Goal: Check status: Check status

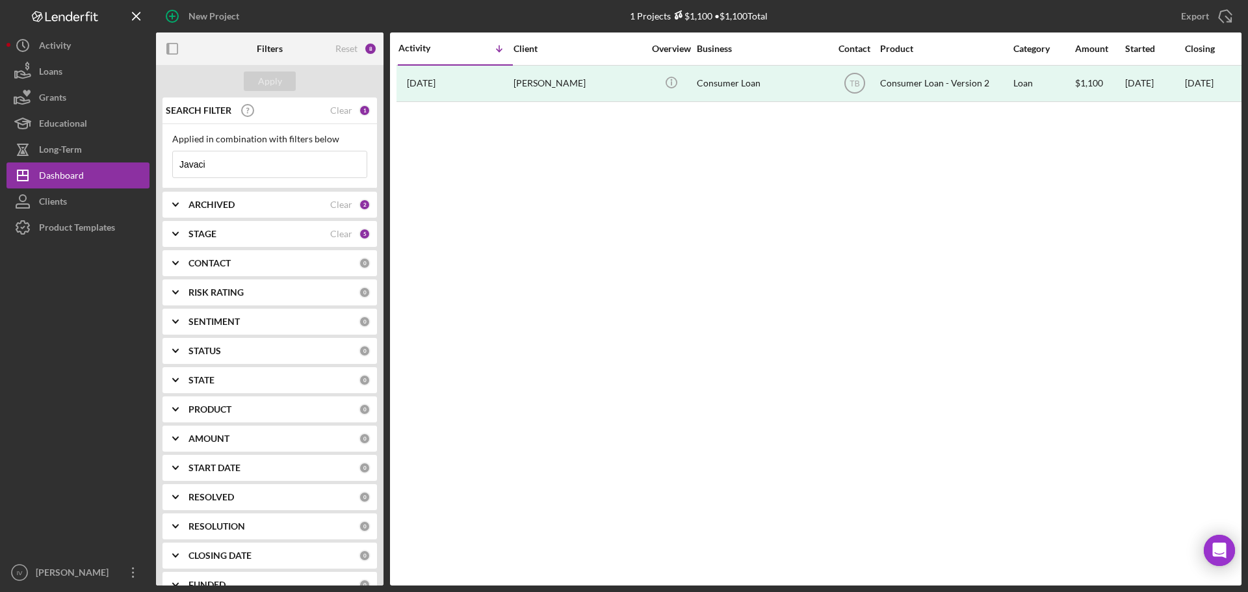
click at [230, 161] on input "Javaci" at bounding box center [270, 164] width 194 height 26
drag, startPoint x: 226, startPoint y: 164, endPoint x: 98, endPoint y: 174, distance: 128.5
click at [104, 177] on div "New Project 1 Projects $1,100 • $1,100 Total Javaci Export Icon/Export Filters …" at bounding box center [624, 293] width 1235 height 586
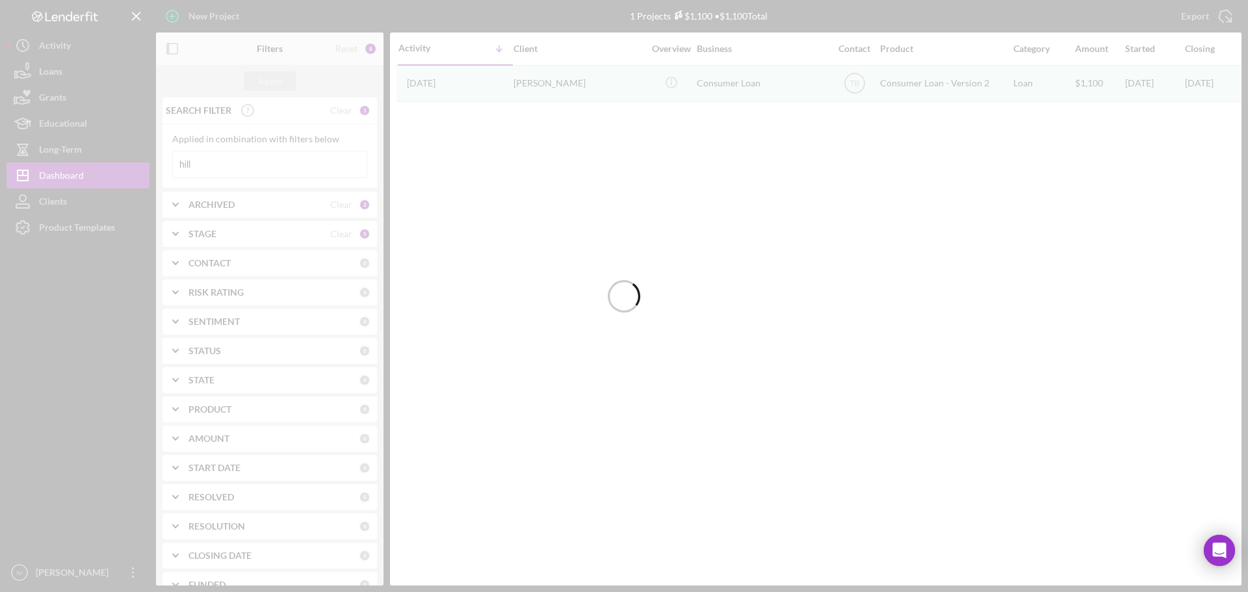
type input "hill"
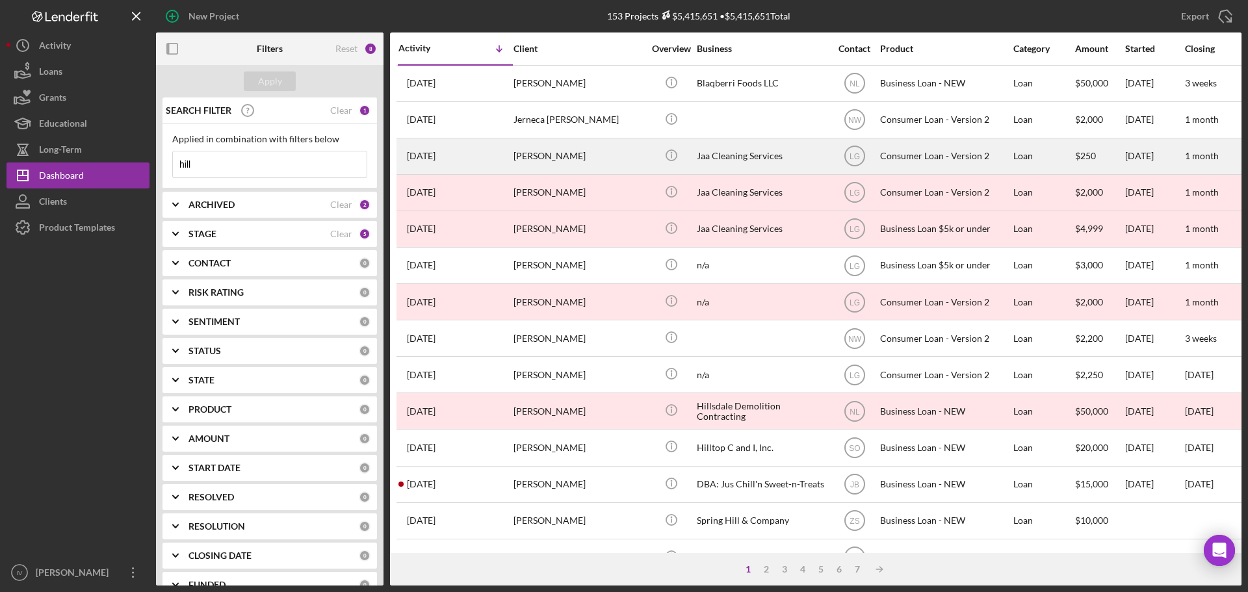
click at [614, 161] on div "[PERSON_NAME]" at bounding box center [579, 156] width 130 height 34
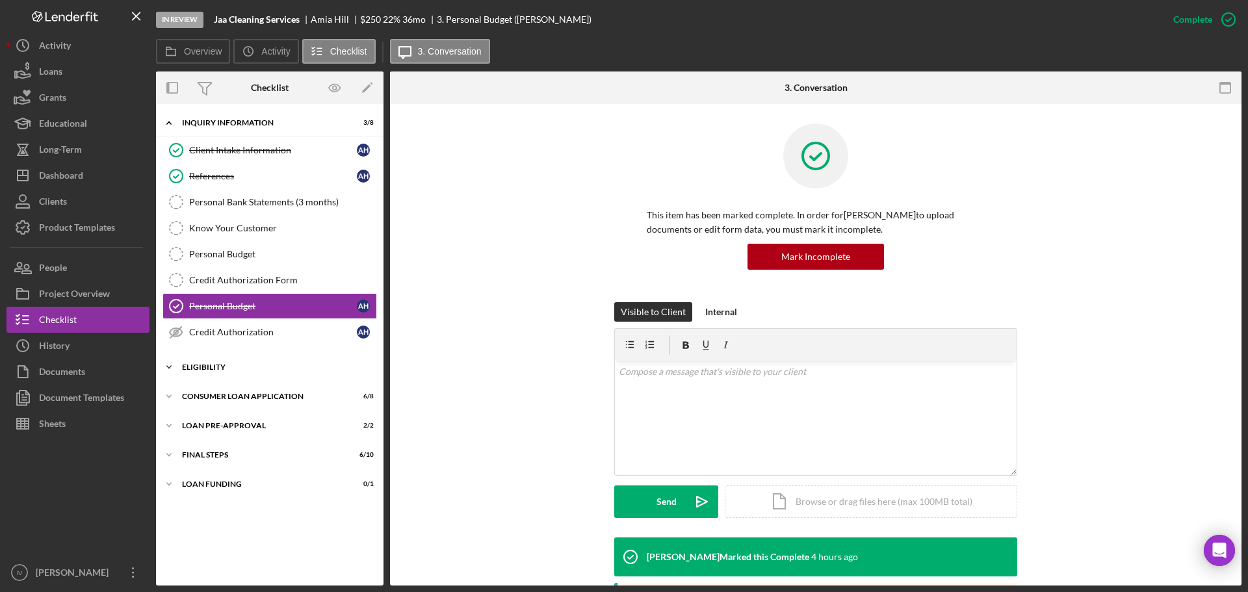
click at [218, 365] on div "Eligibility" at bounding box center [274, 367] width 185 height 8
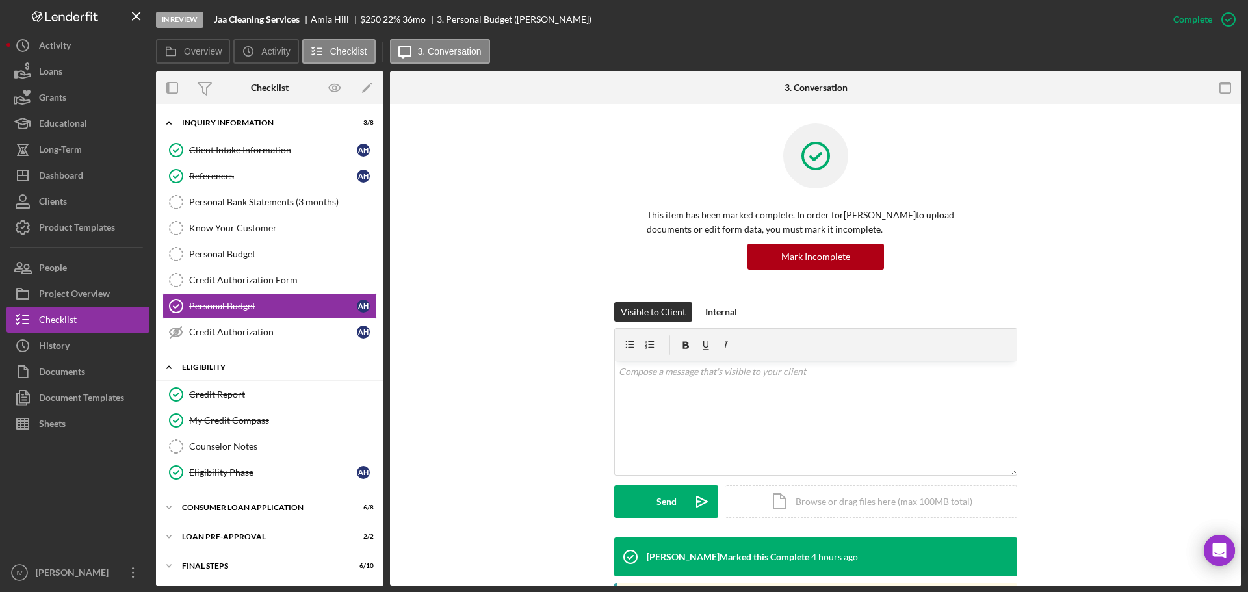
scroll to position [30, 0]
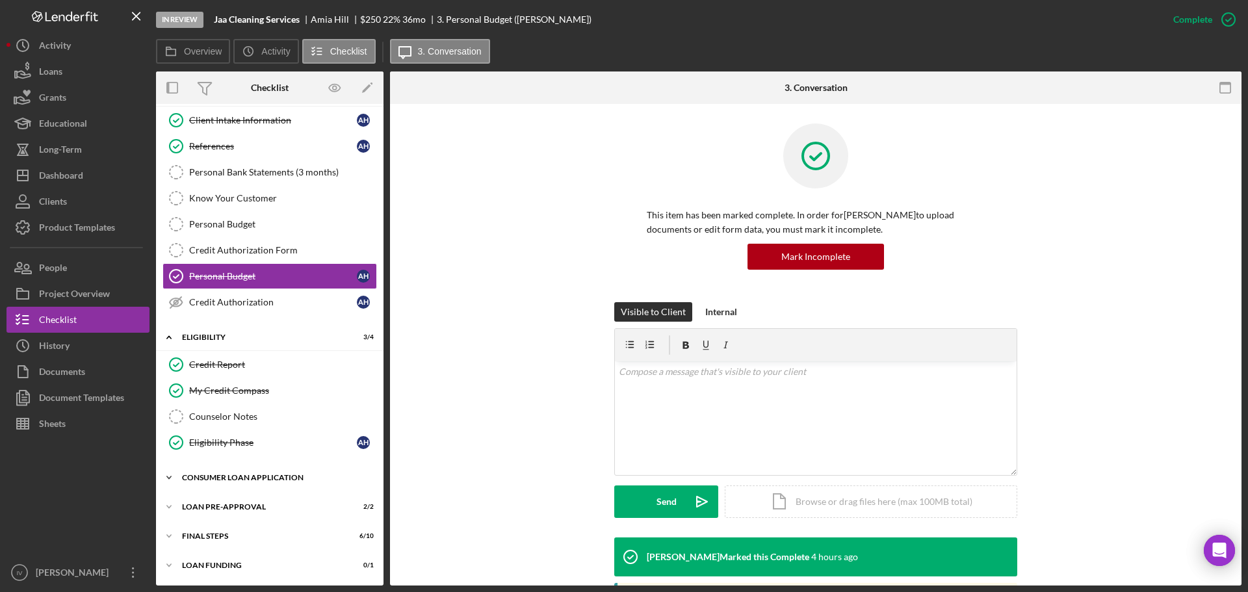
click at [219, 481] on div "Consumer Loan Application" at bounding box center [274, 478] width 185 height 8
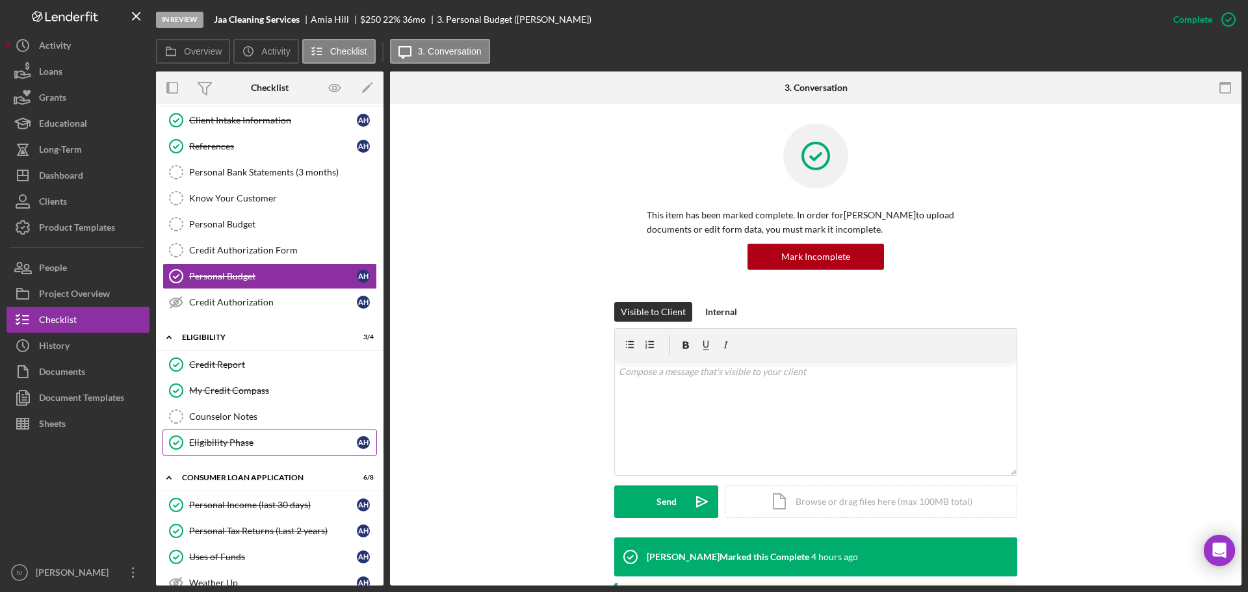
scroll to position [245, 0]
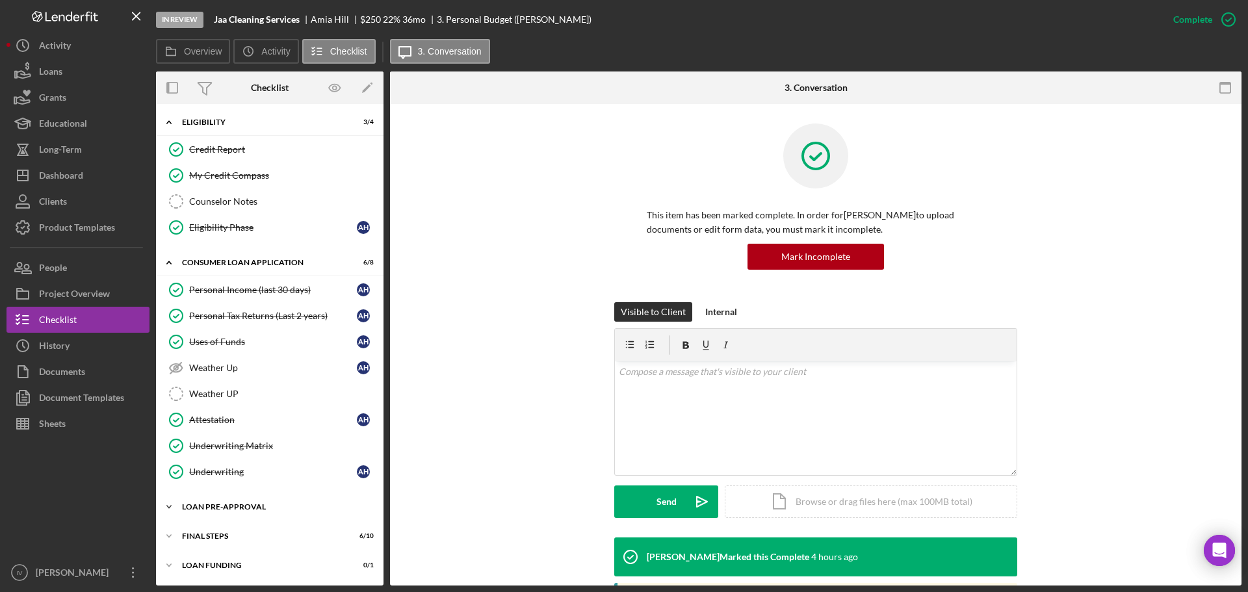
click at [211, 510] on div "Loan Pre-Approval" at bounding box center [274, 507] width 185 height 8
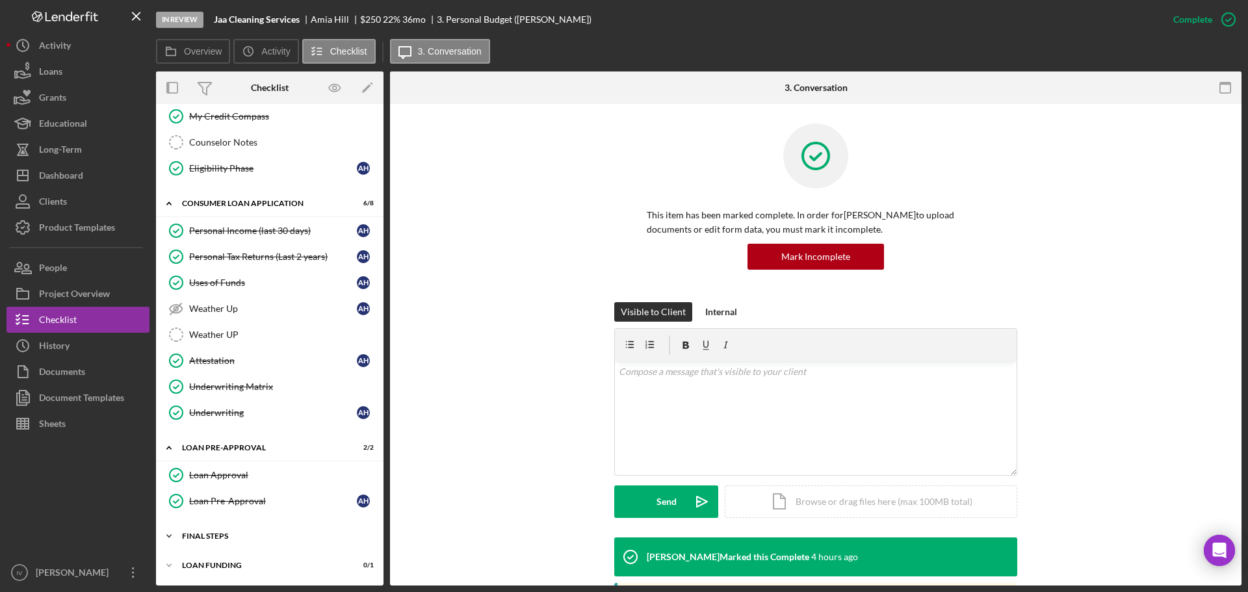
click at [217, 536] on div "FINAL STEPS" at bounding box center [274, 536] width 185 height 8
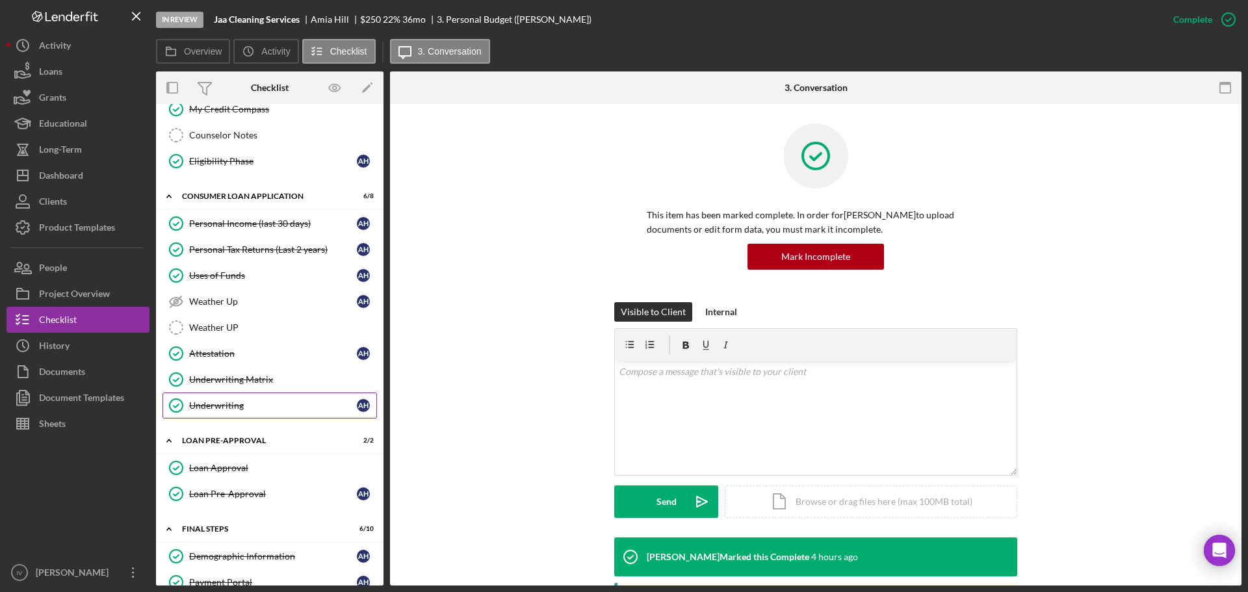
scroll to position [51, 0]
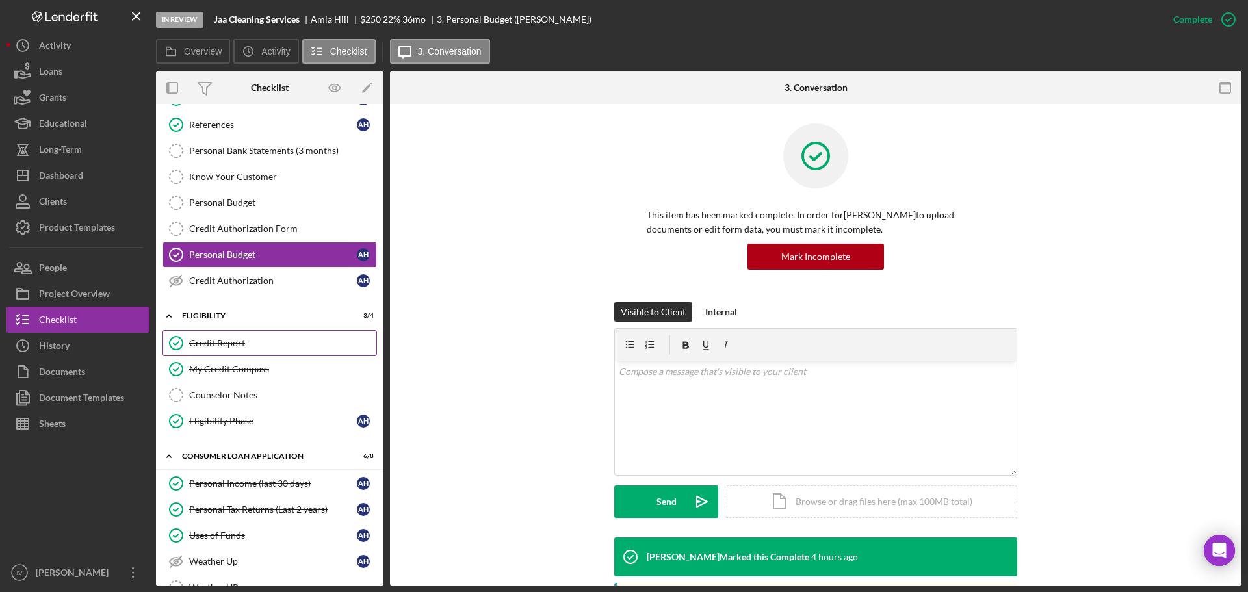
click at [246, 343] on div "Credit Report" at bounding box center [282, 343] width 187 height 10
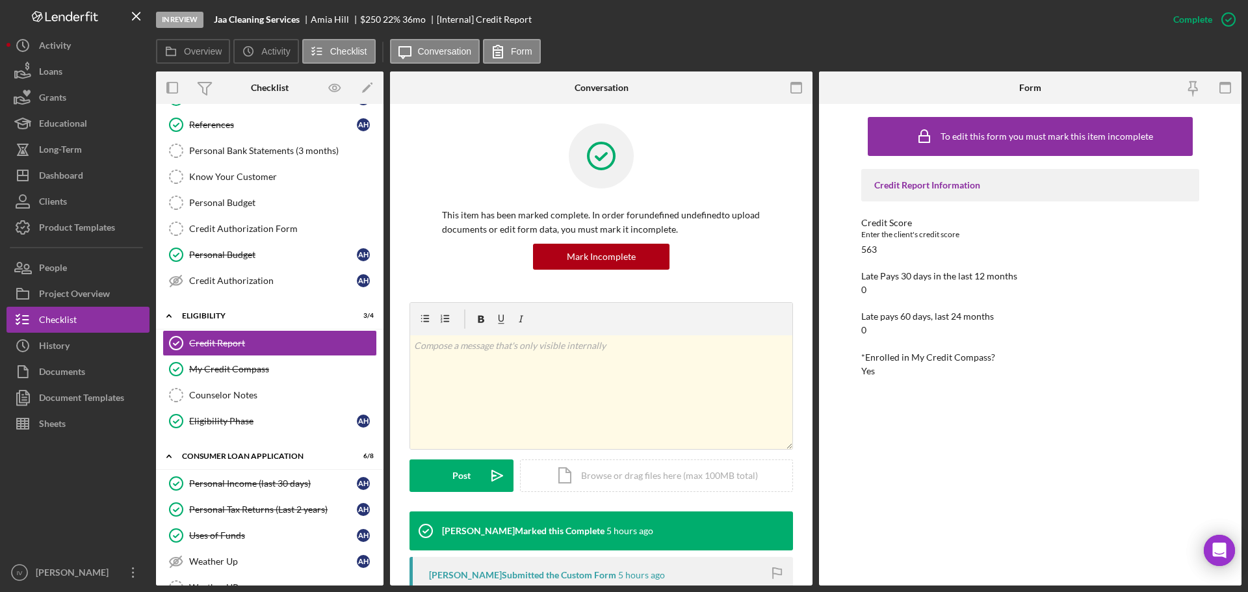
scroll to position [260, 0]
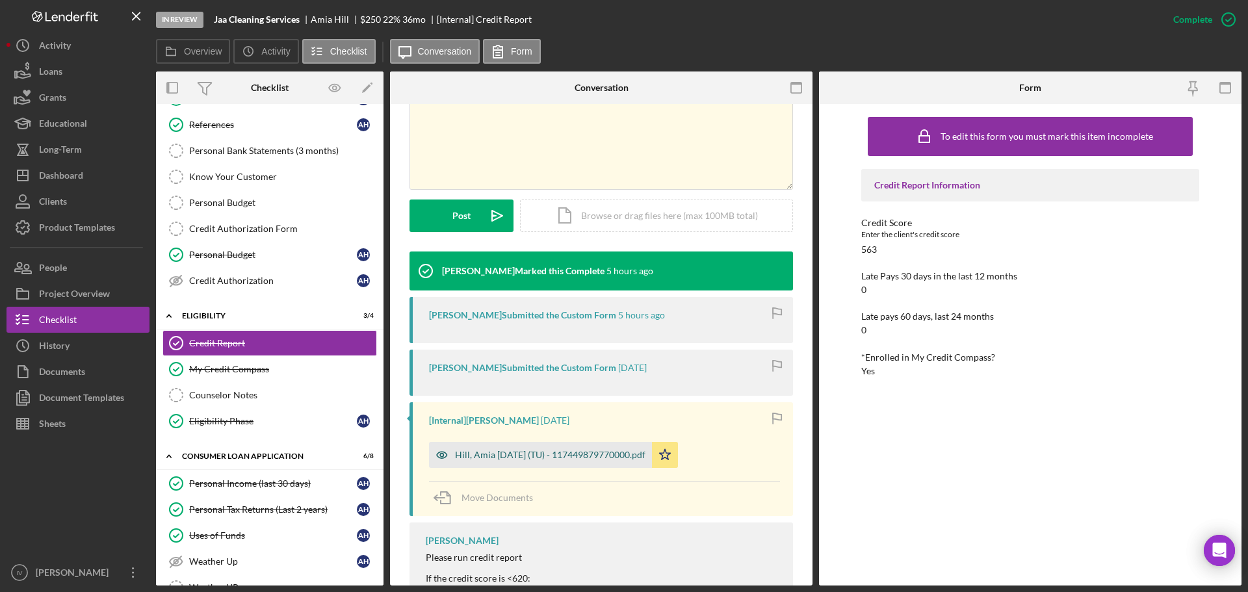
click at [542, 452] on div "Hill, Amia [DATE] (TU) - 117449879770000.pdf" at bounding box center [550, 455] width 190 height 10
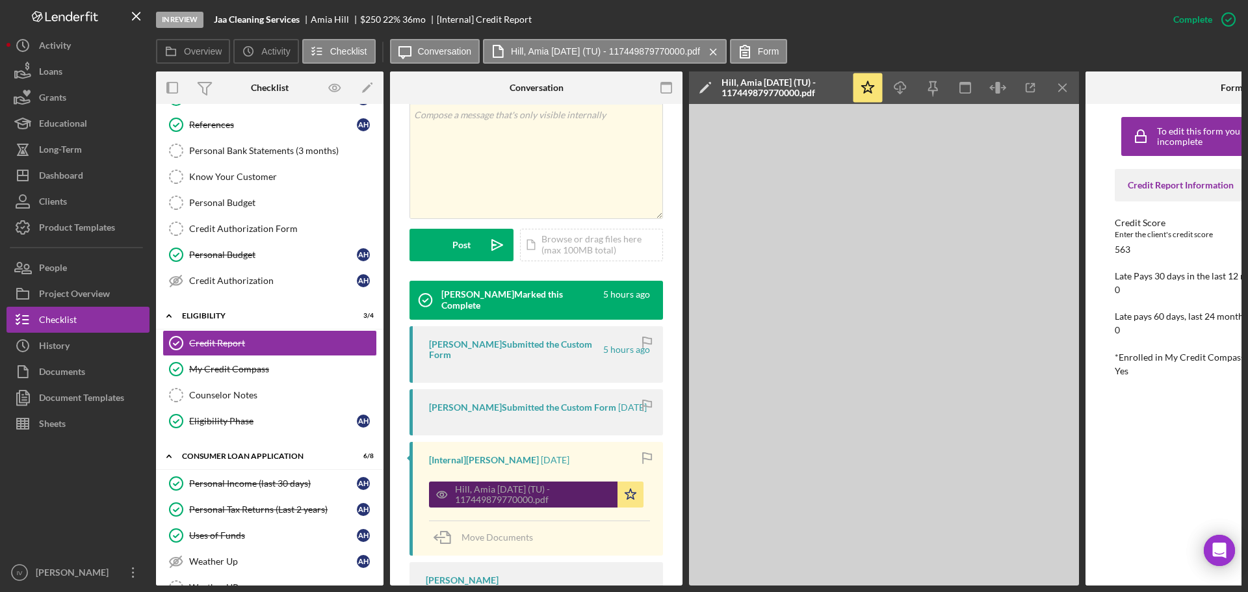
scroll to position [274, 0]
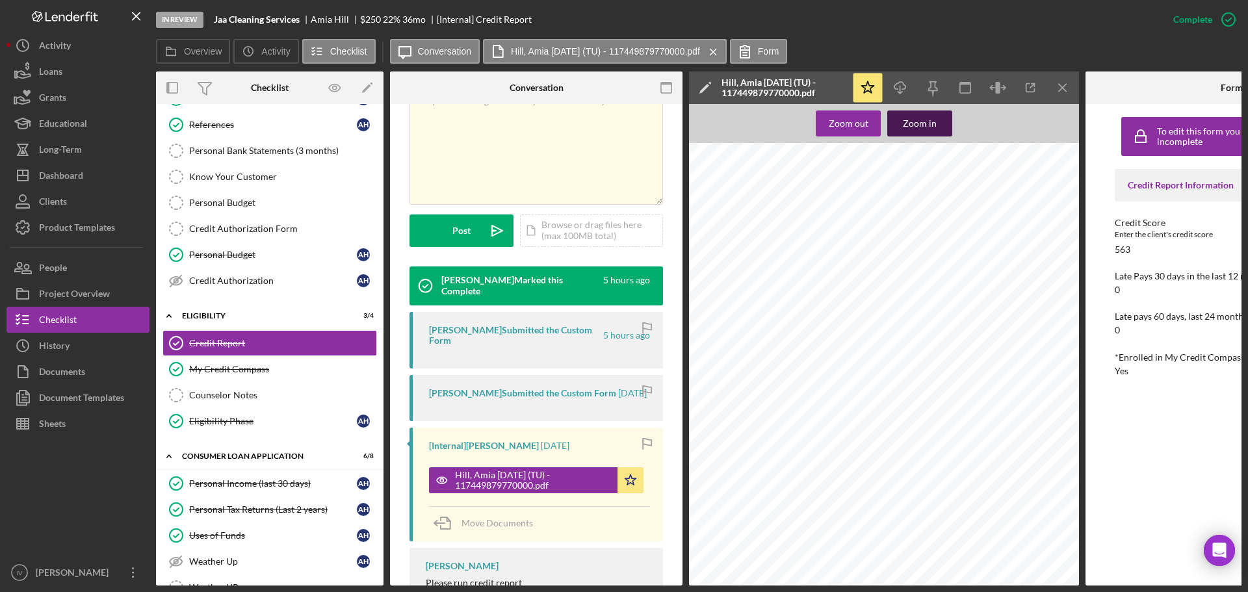
click at [924, 124] on div "Zoom in" at bounding box center [920, 124] width 34 height 26
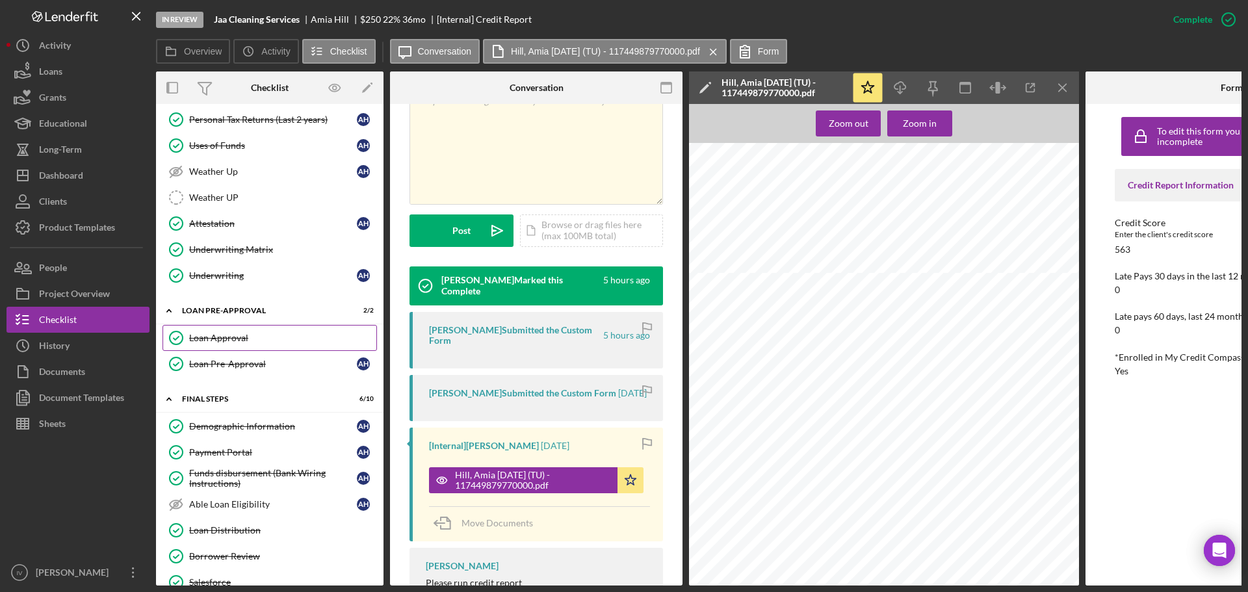
click at [238, 339] on div "Loan Approval" at bounding box center [282, 338] width 187 height 10
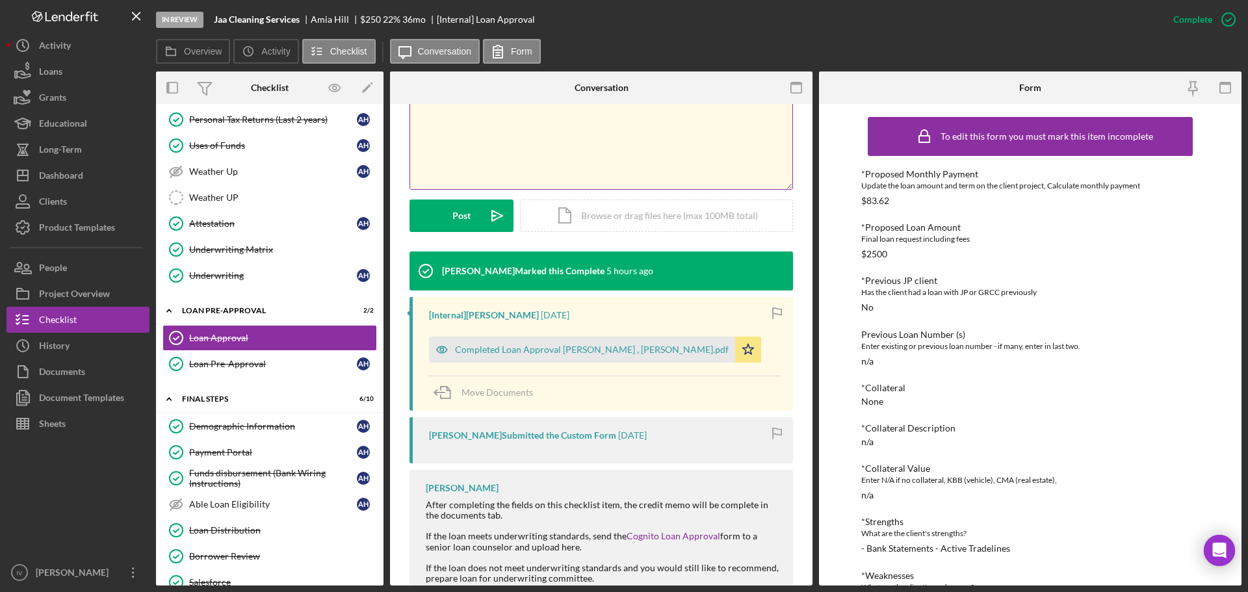
scroll to position [325, 0]
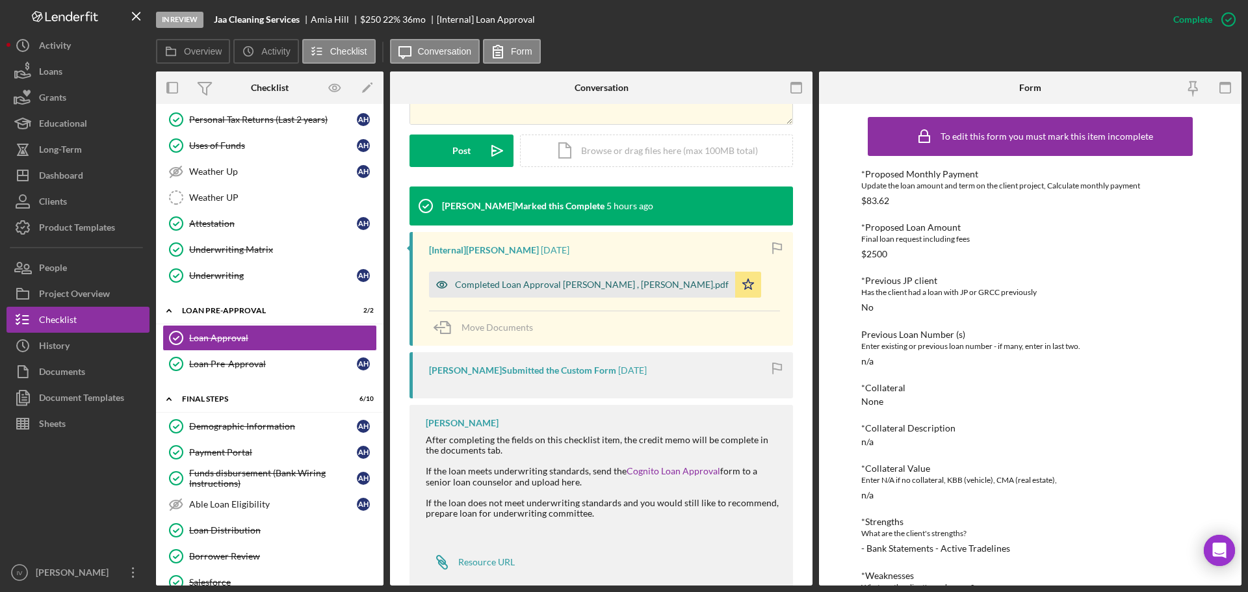
click at [565, 287] on div "Completed Loan Approval [PERSON_NAME] , [PERSON_NAME].pdf" at bounding box center [592, 285] width 274 height 10
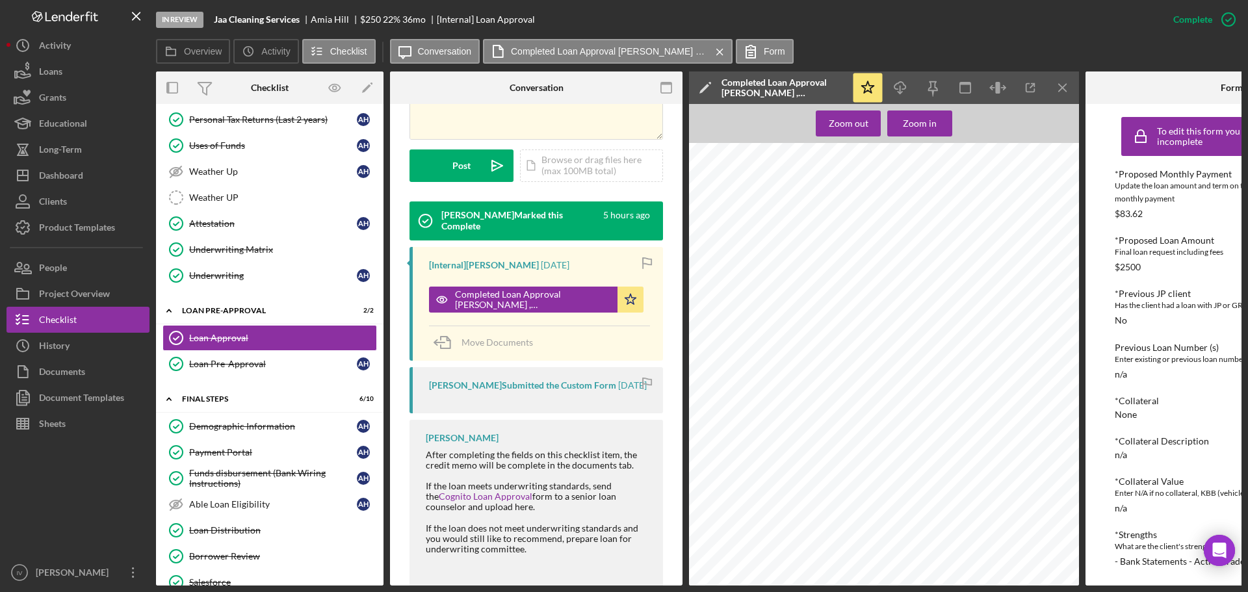
scroll to position [1630, 0]
click at [56, 177] on div "Dashboard" at bounding box center [61, 177] width 44 height 29
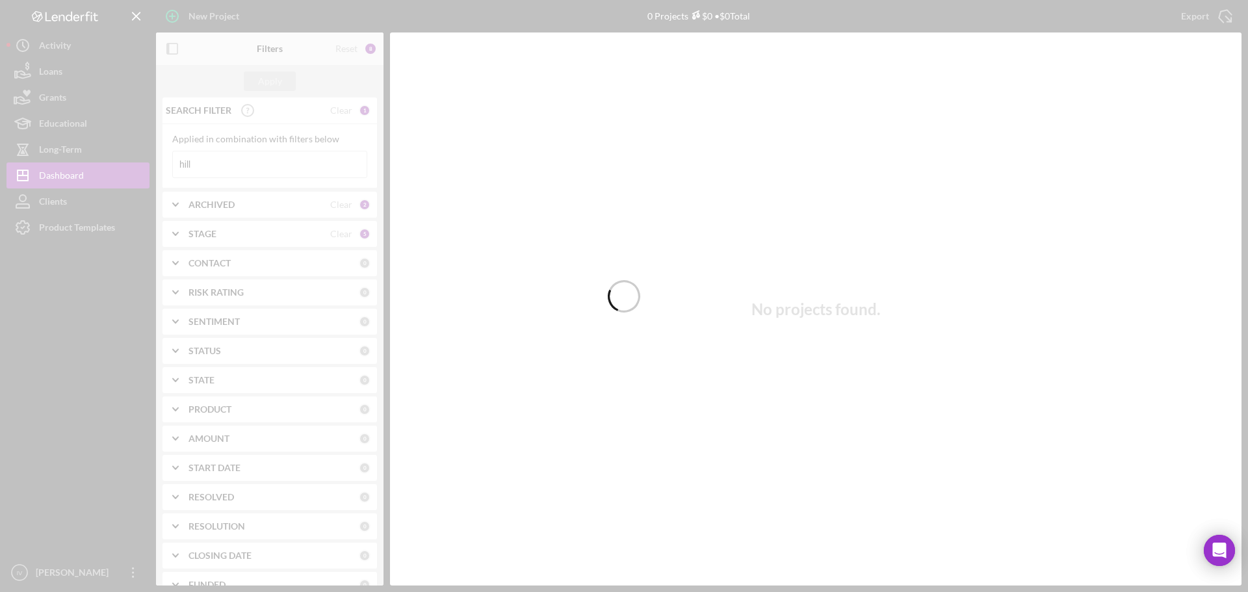
click at [207, 165] on div at bounding box center [624, 296] width 1248 height 592
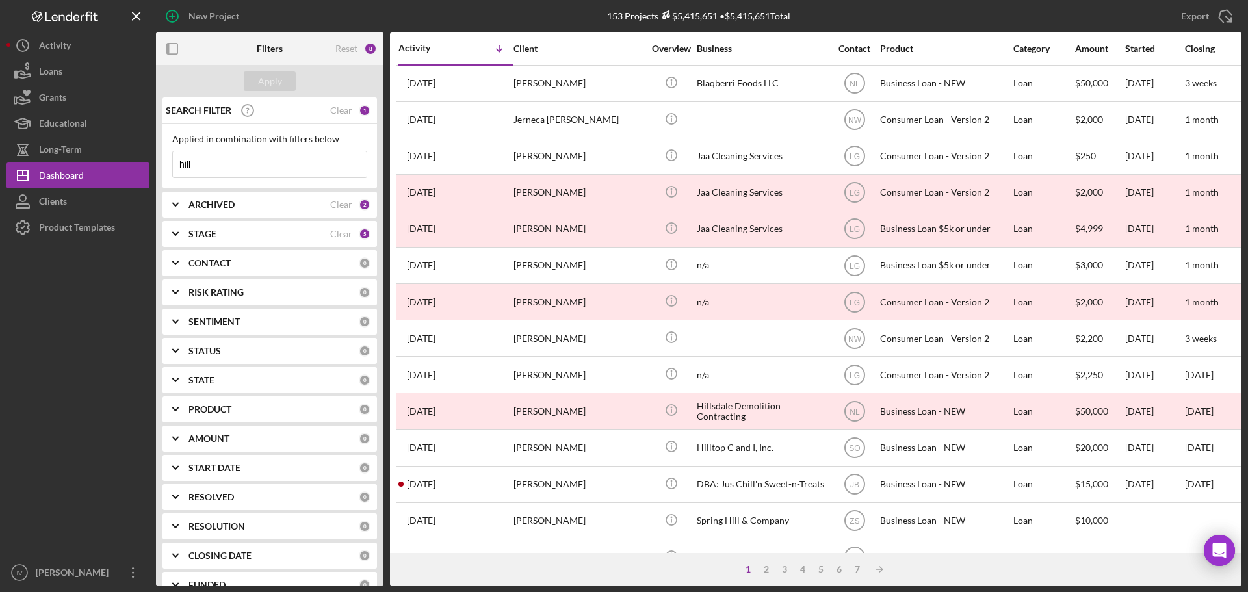
click at [204, 164] on input "hill" at bounding box center [270, 164] width 194 height 26
drag, startPoint x: 211, startPoint y: 163, endPoint x: 125, endPoint y: 159, distance: 86.5
click at [125, 159] on div "New Project 153 Projects $5,415,651 • $5,415,651 Total hill Export Icon/Export …" at bounding box center [624, 293] width 1235 height 586
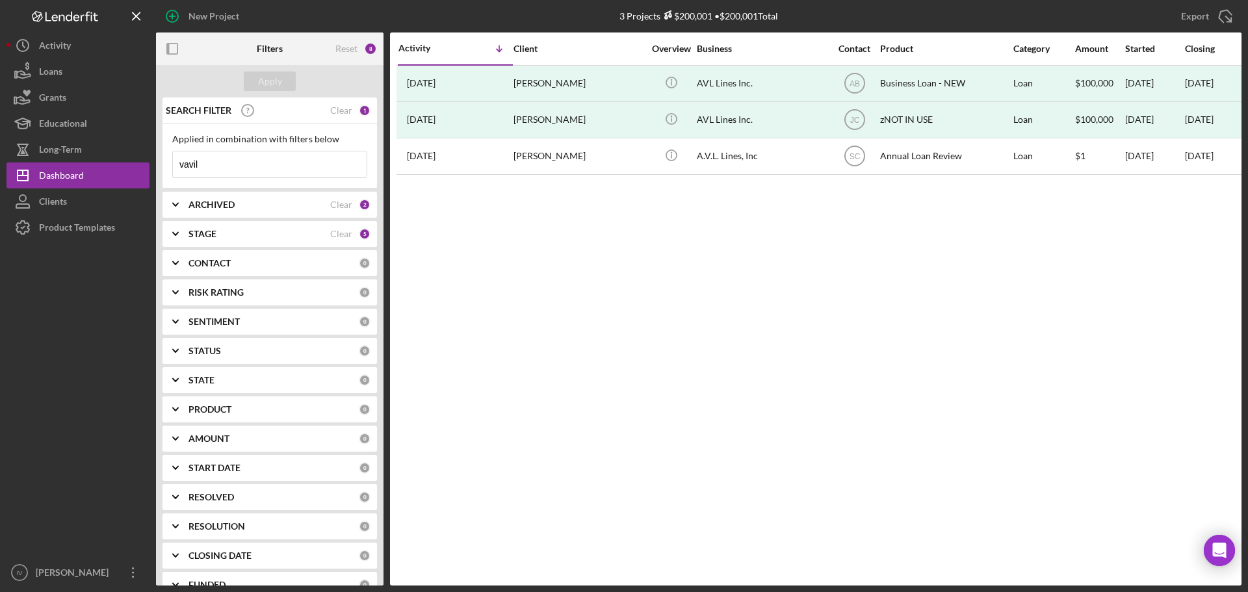
type input "vavil"
click at [265, 205] on div "ARCHIVED" at bounding box center [260, 205] width 142 height 10
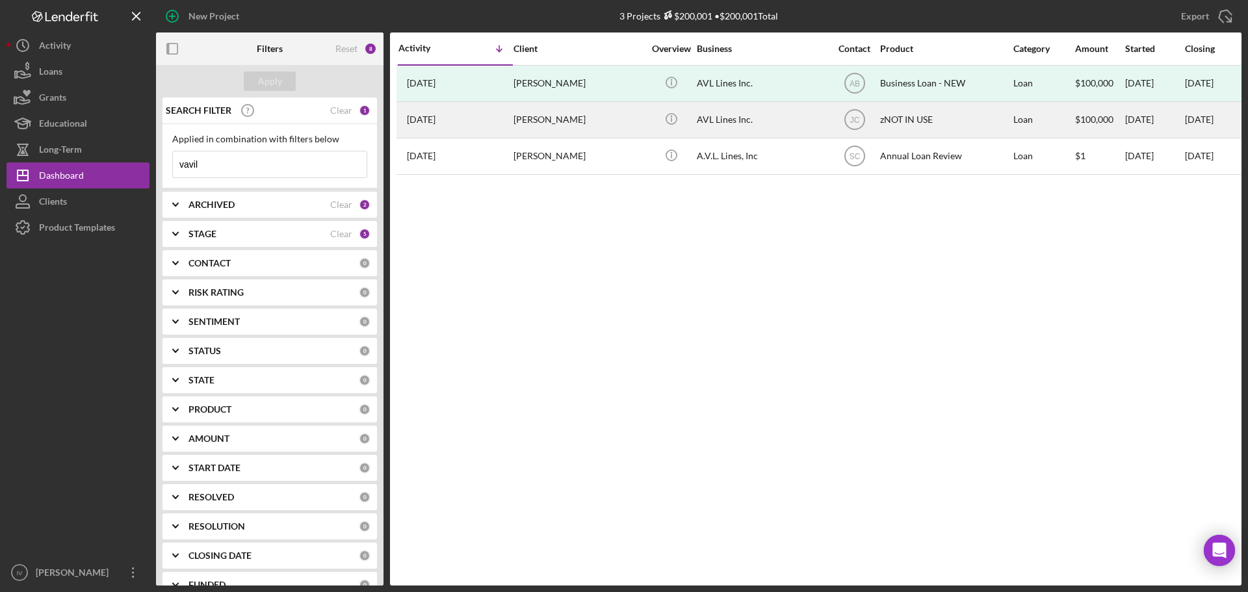
click at [749, 118] on div "AVL Lines Inc." at bounding box center [762, 120] width 130 height 34
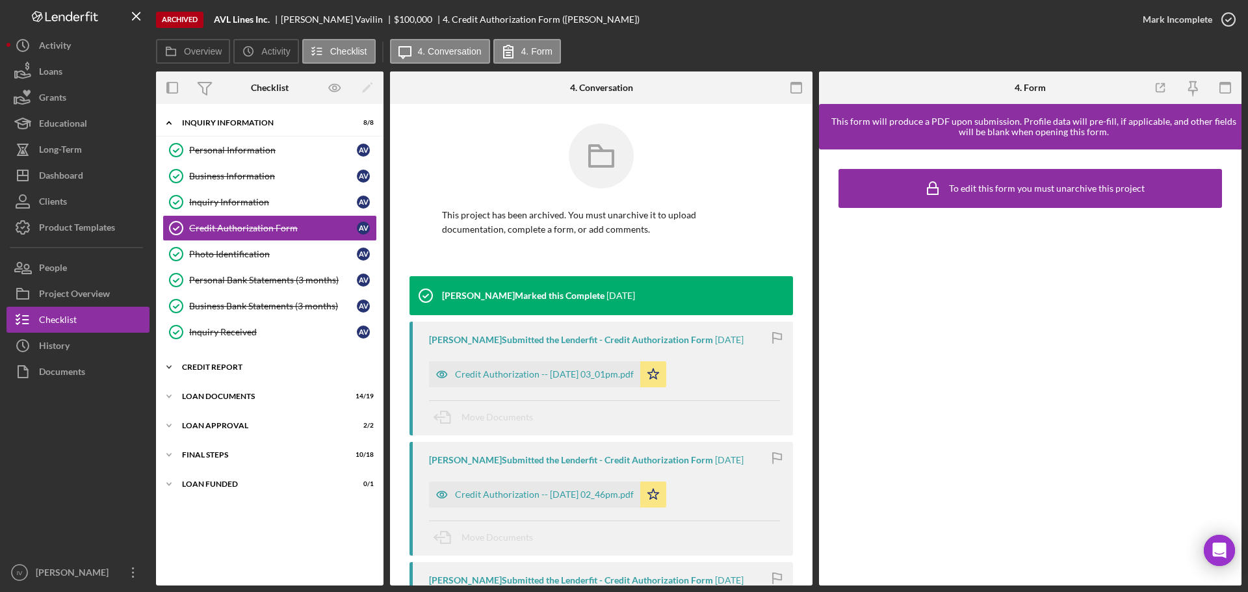
click at [216, 368] on div "Credit Report" at bounding box center [274, 367] width 185 height 8
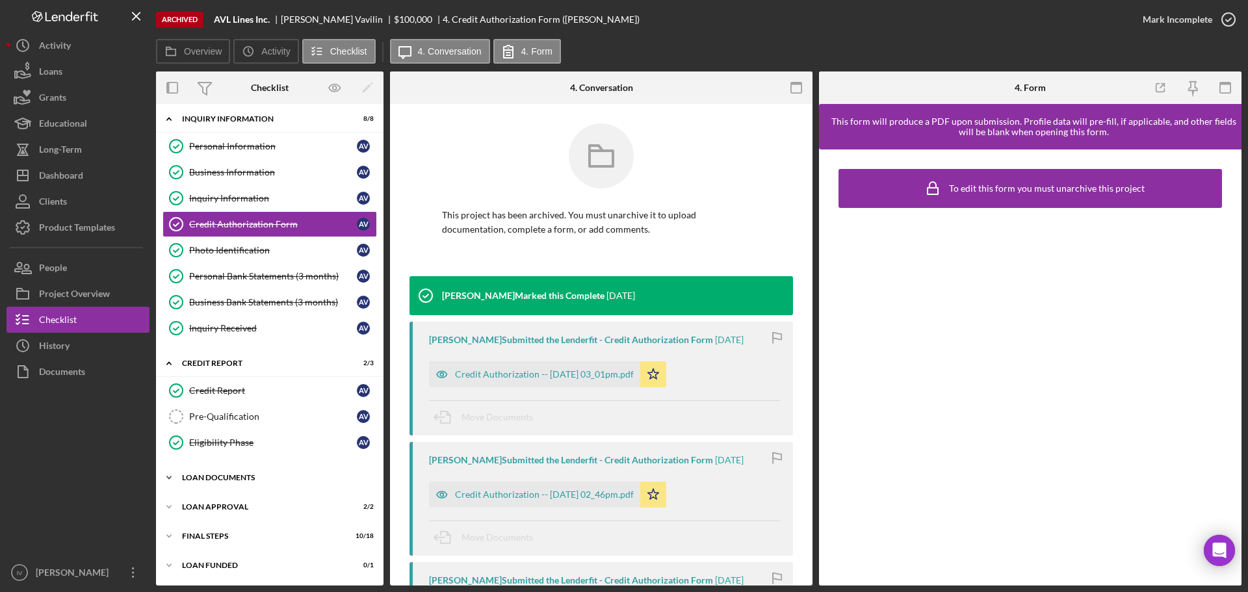
click at [196, 475] on div "Loan Documents" at bounding box center [274, 478] width 185 height 8
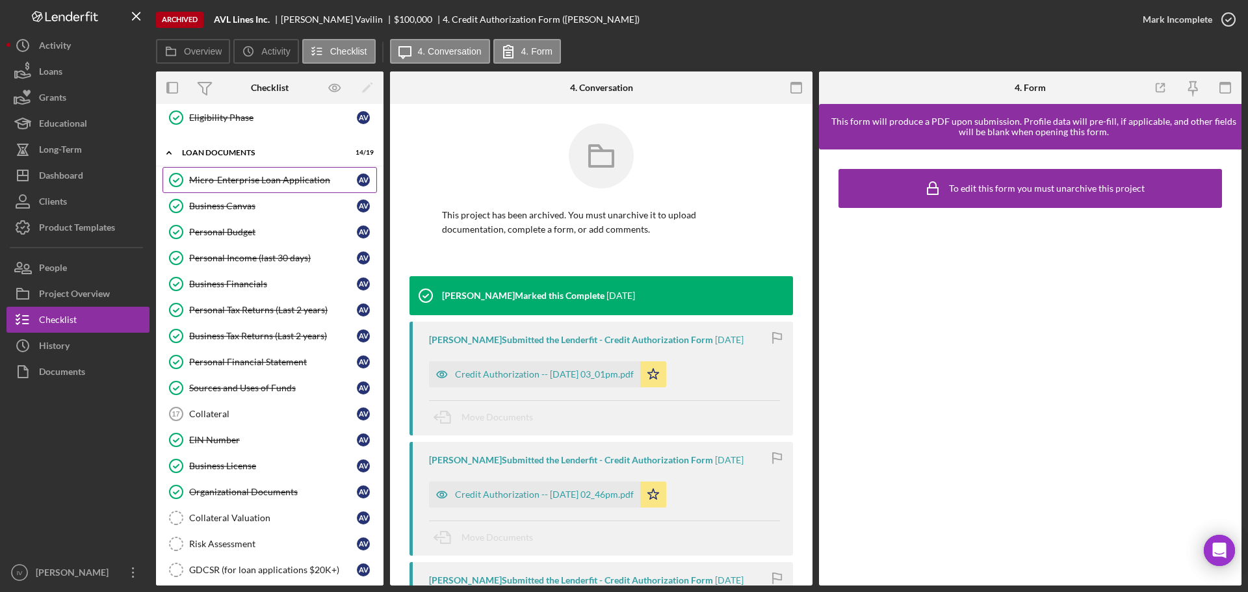
click at [250, 180] on div "Micro-Enterprise Loan Application" at bounding box center [273, 180] width 168 height 10
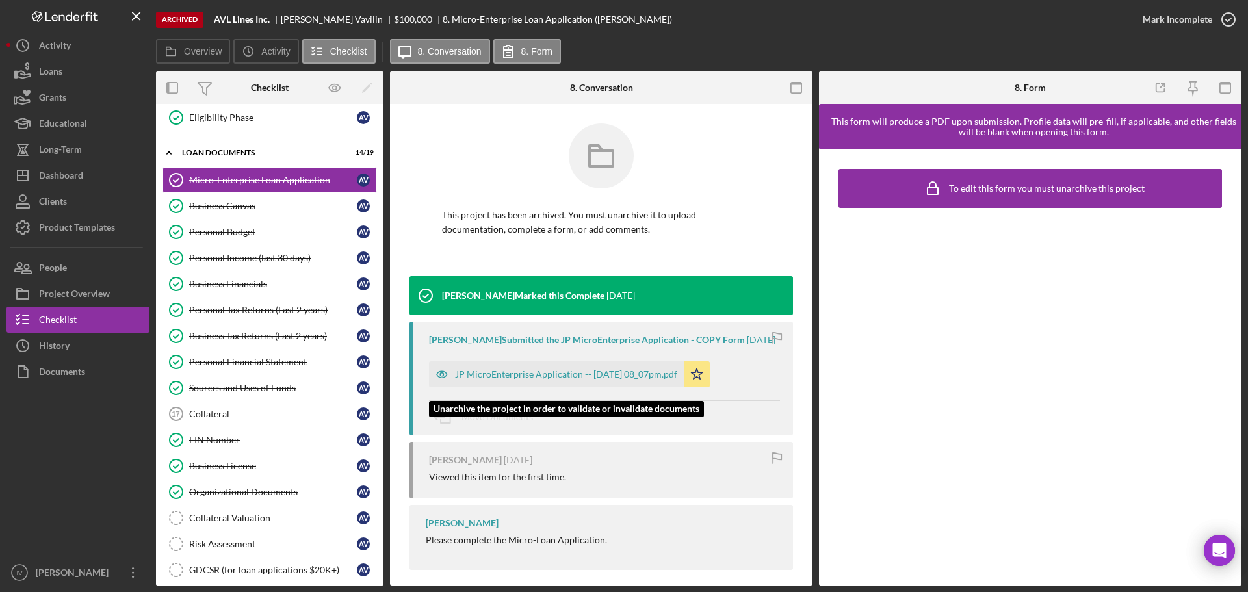
click at [542, 380] on div "JP MicroEnterprise Application -- [DATE] 08_07pm.pdf" at bounding box center [566, 374] width 222 height 10
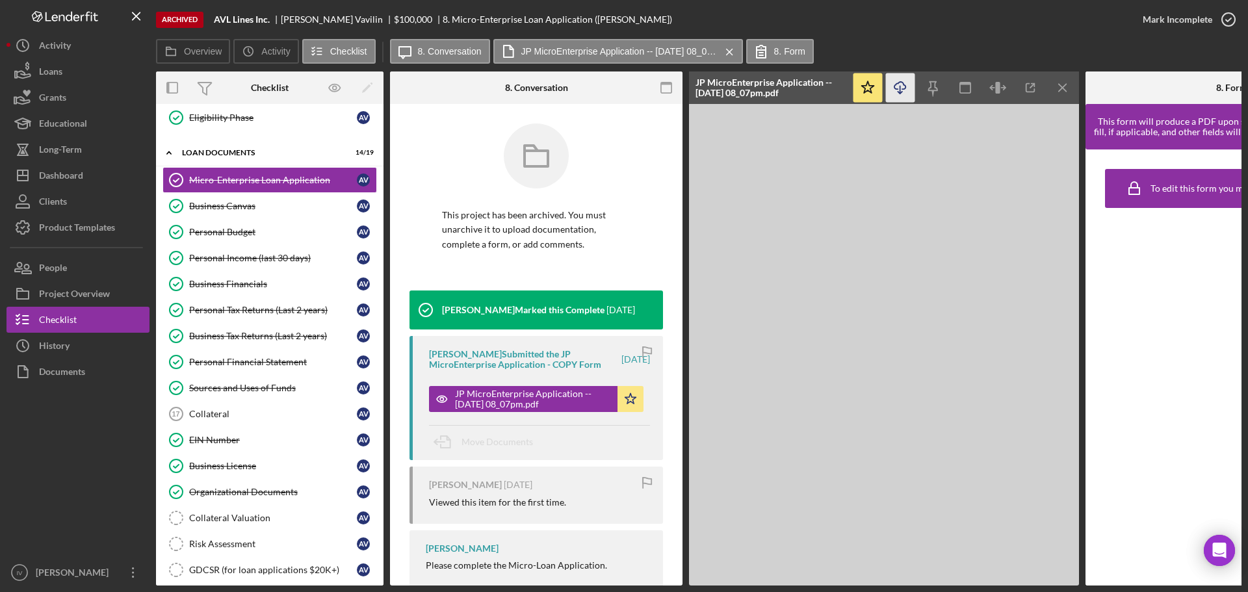
click at [906, 86] on icon "button" at bounding box center [899, 85] width 11 height 7
click at [69, 177] on div "Dashboard" at bounding box center [61, 177] width 44 height 29
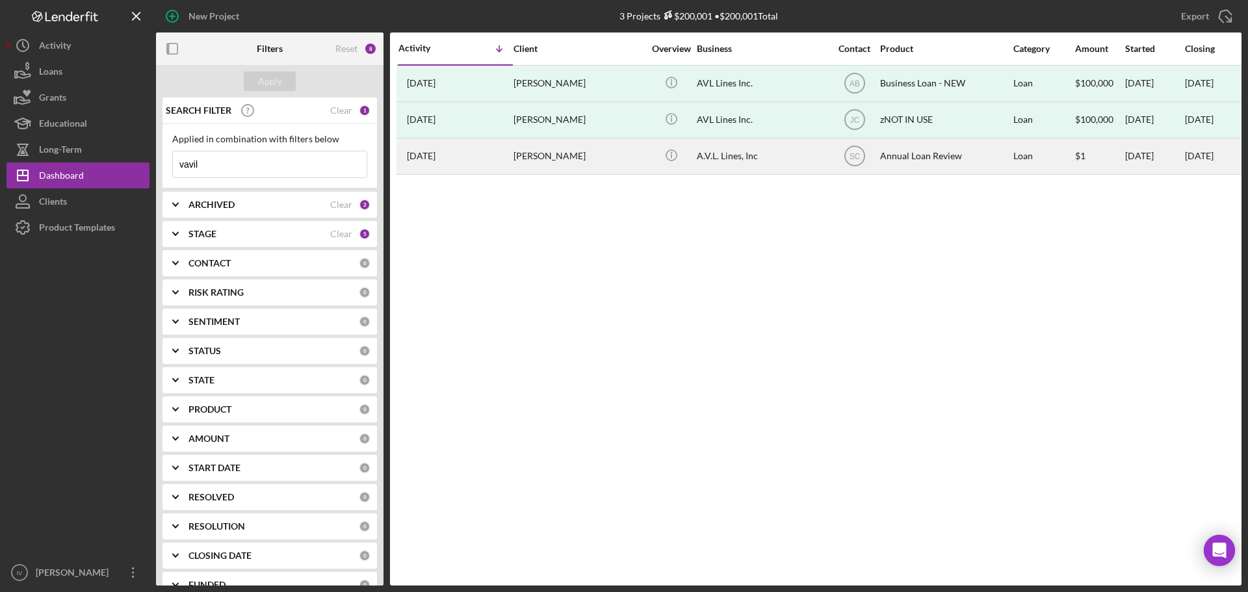
click at [880, 150] on td "Annual Loan Review" at bounding box center [946, 156] width 133 height 36
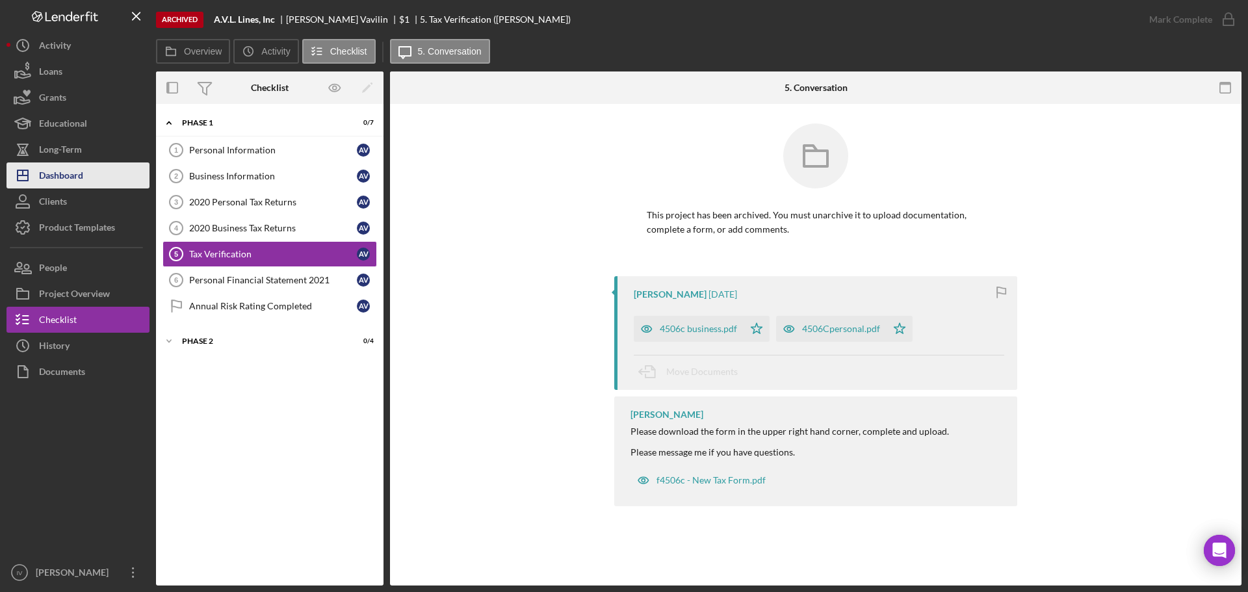
click at [59, 178] on div "Dashboard" at bounding box center [61, 177] width 44 height 29
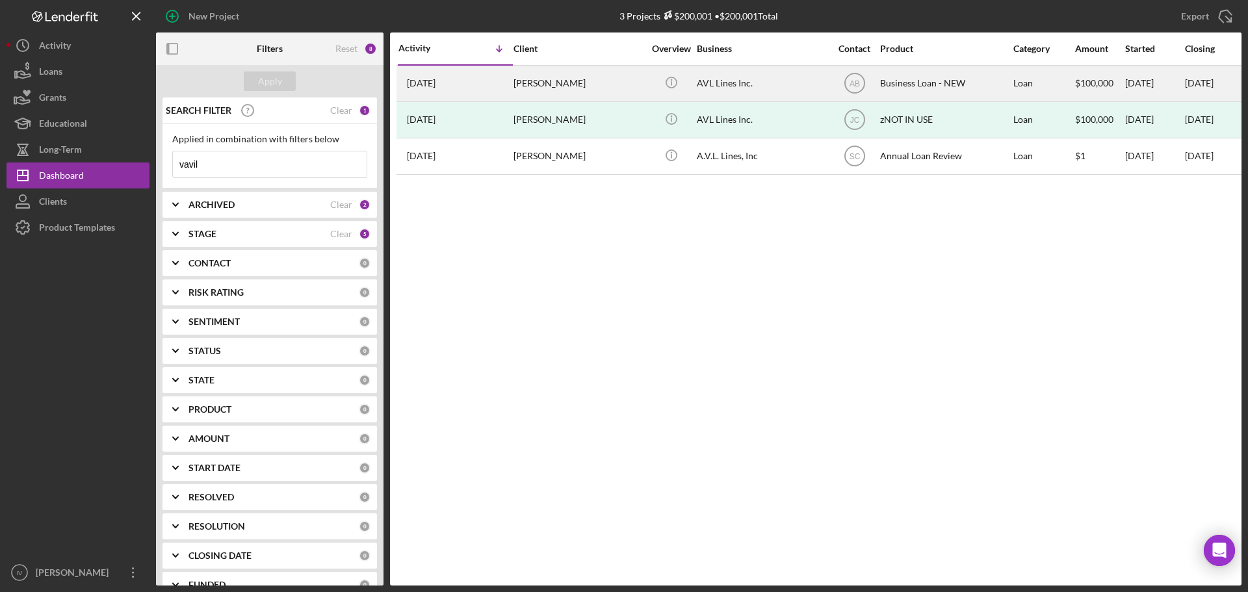
click at [914, 86] on div "Business Loan - NEW" at bounding box center [945, 83] width 130 height 34
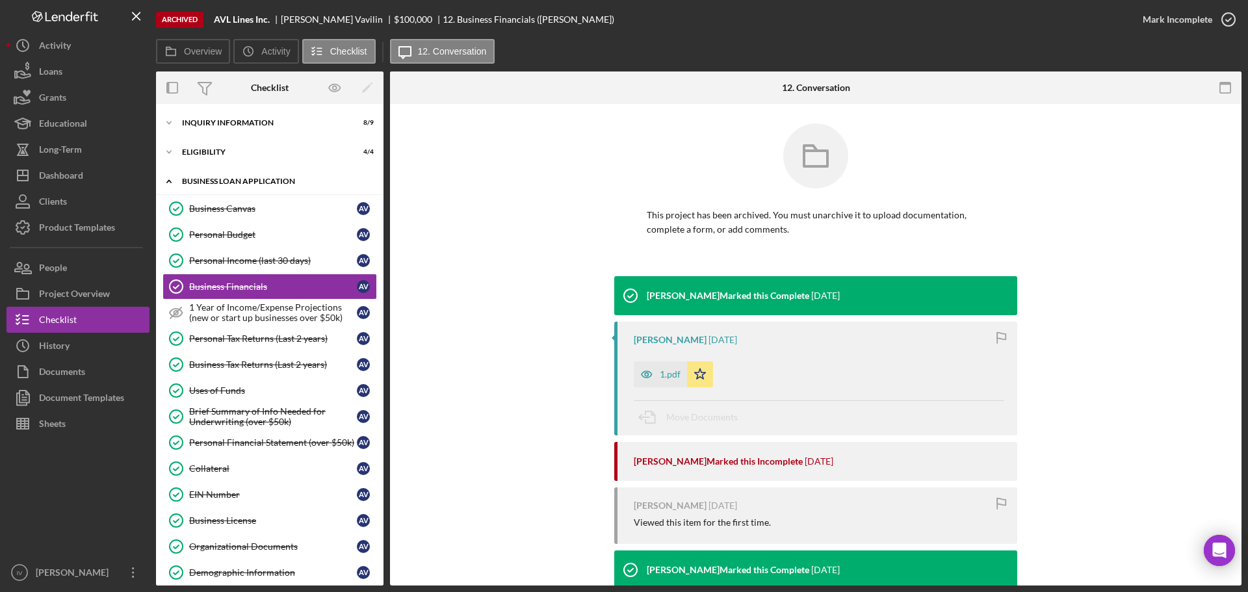
click at [211, 186] on div "Icon/Expander BUSINESS LOAN APPLICATION 17 / 24" at bounding box center [270, 181] width 228 height 27
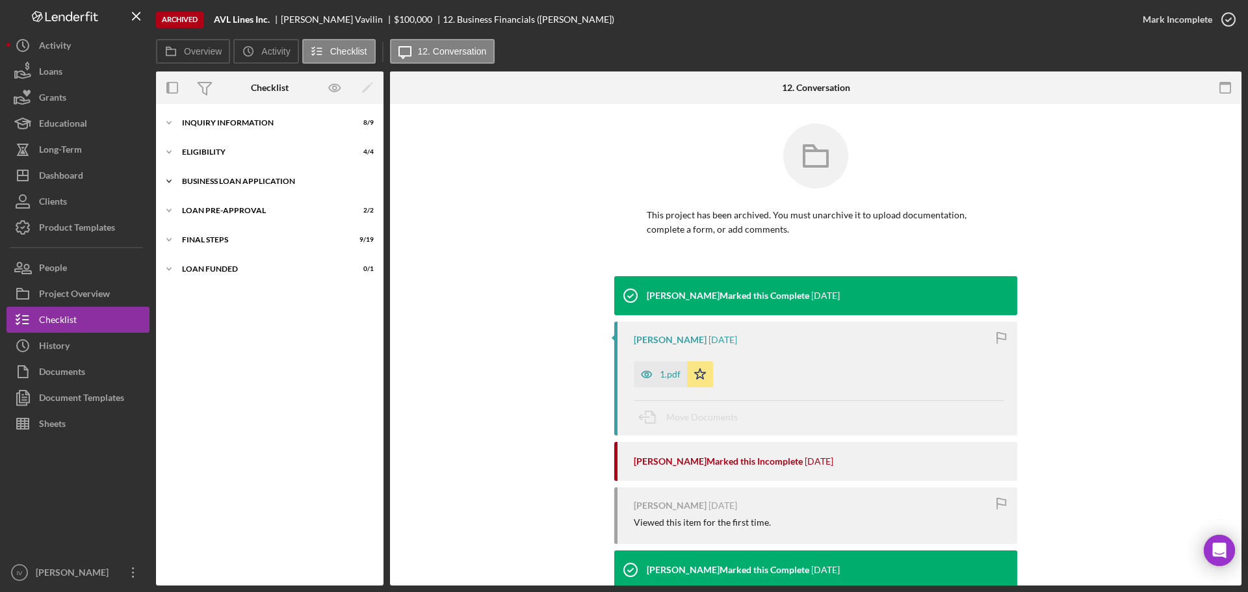
click at [242, 173] on div "Icon/Expander BUSINESS LOAN APPLICATION 17 / 24" at bounding box center [270, 181] width 228 height 26
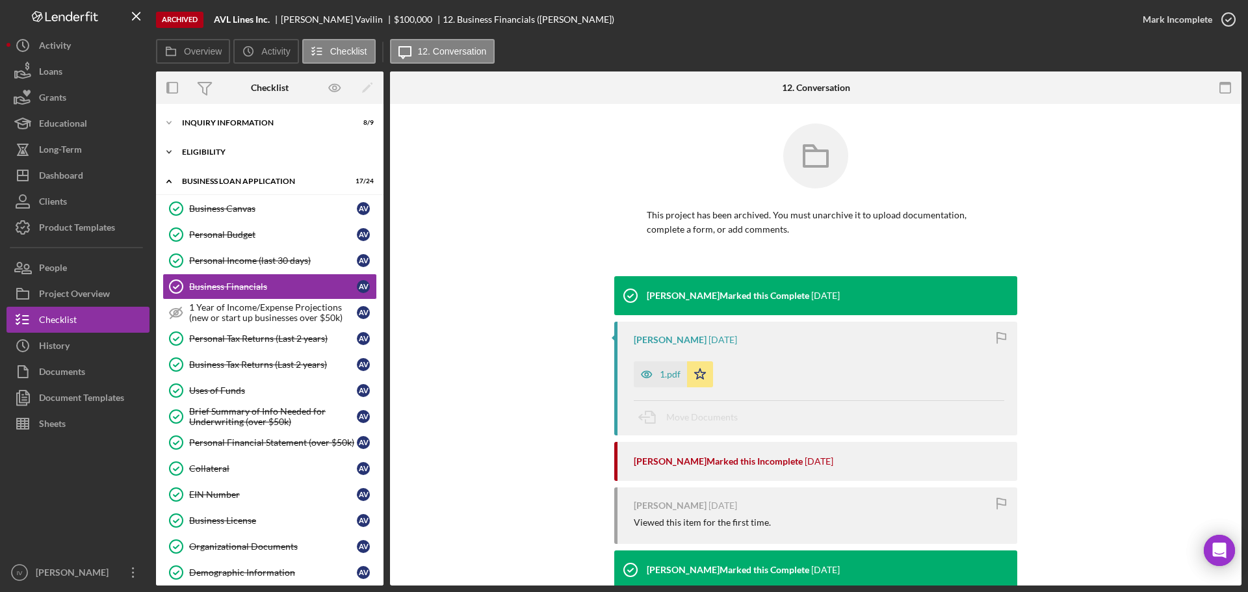
click at [202, 144] on div "Icon/Expander ELIGIBILITY 4 / 4" at bounding box center [270, 152] width 228 height 26
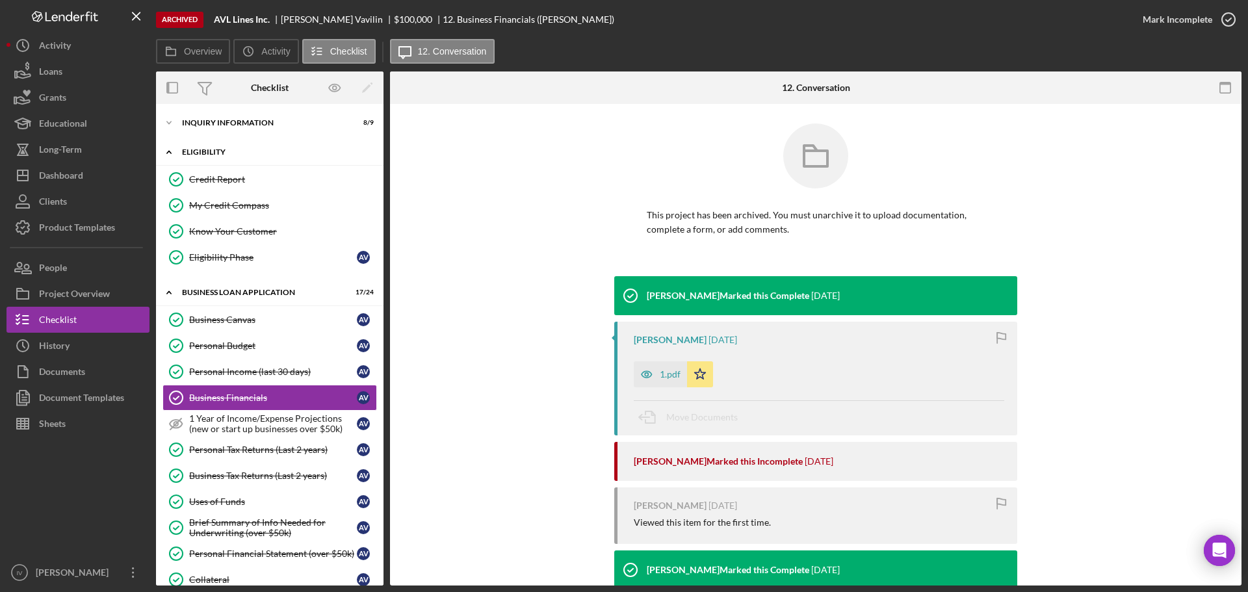
click at [220, 148] on div "ELIGIBILITY" at bounding box center [274, 152] width 185 height 8
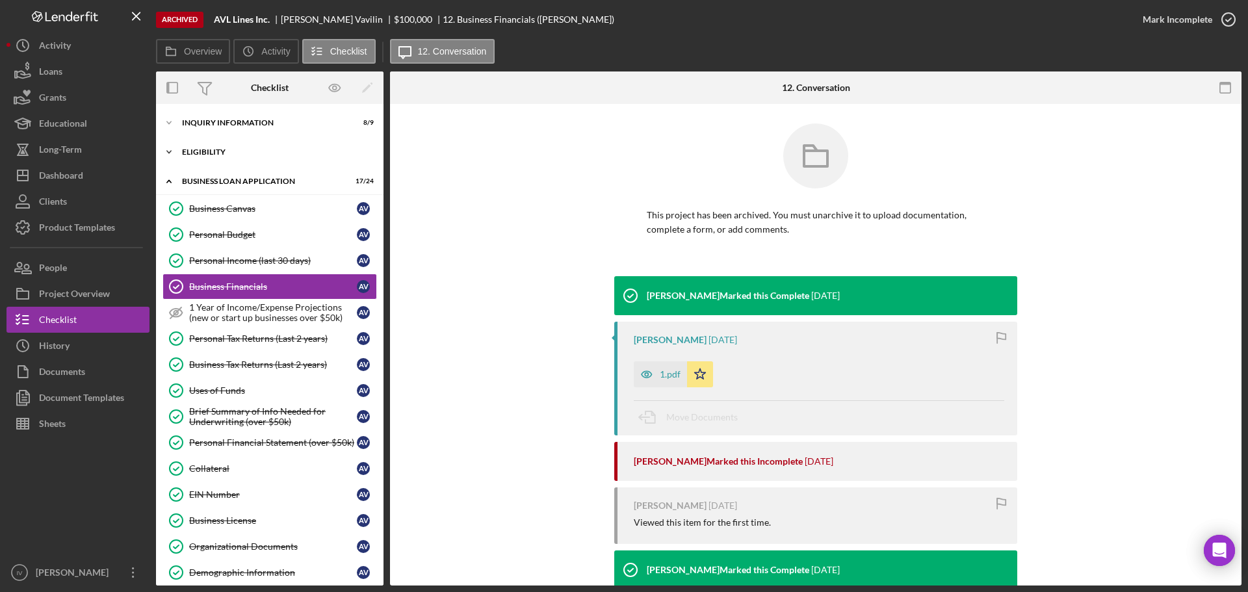
click at [220, 148] on div "ELIGIBILITY" at bounding box center [274, 152] width 185 height 8
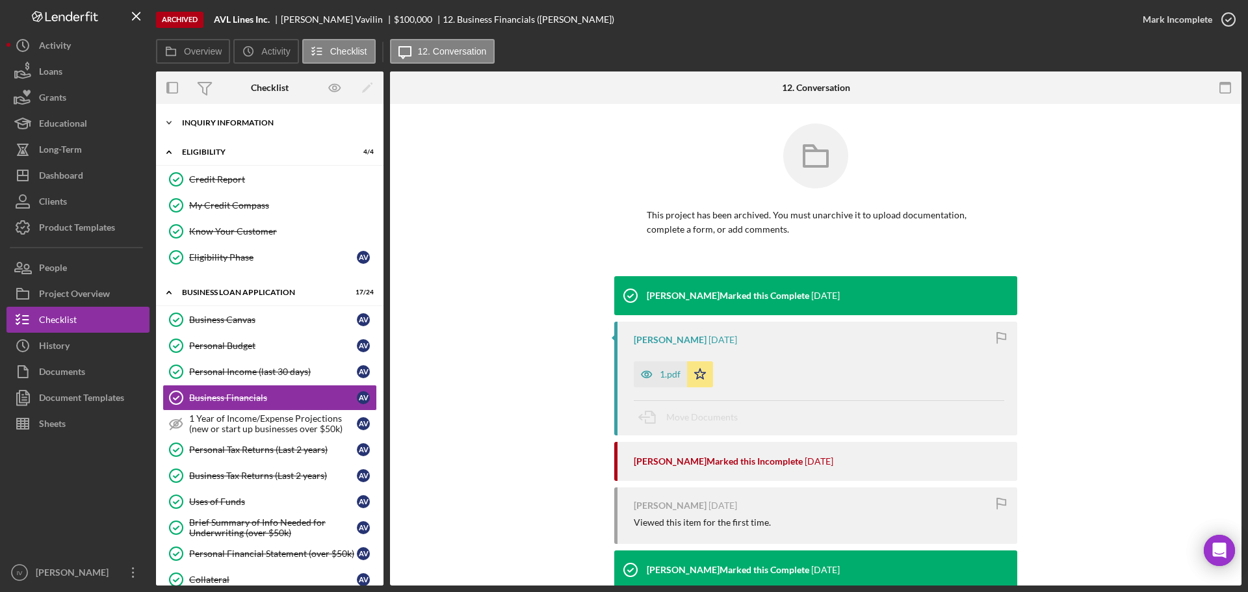
click at [229, 122] on div "INQUIRY INFORMATION" at bounding box center [274, 123] width 185 height 8
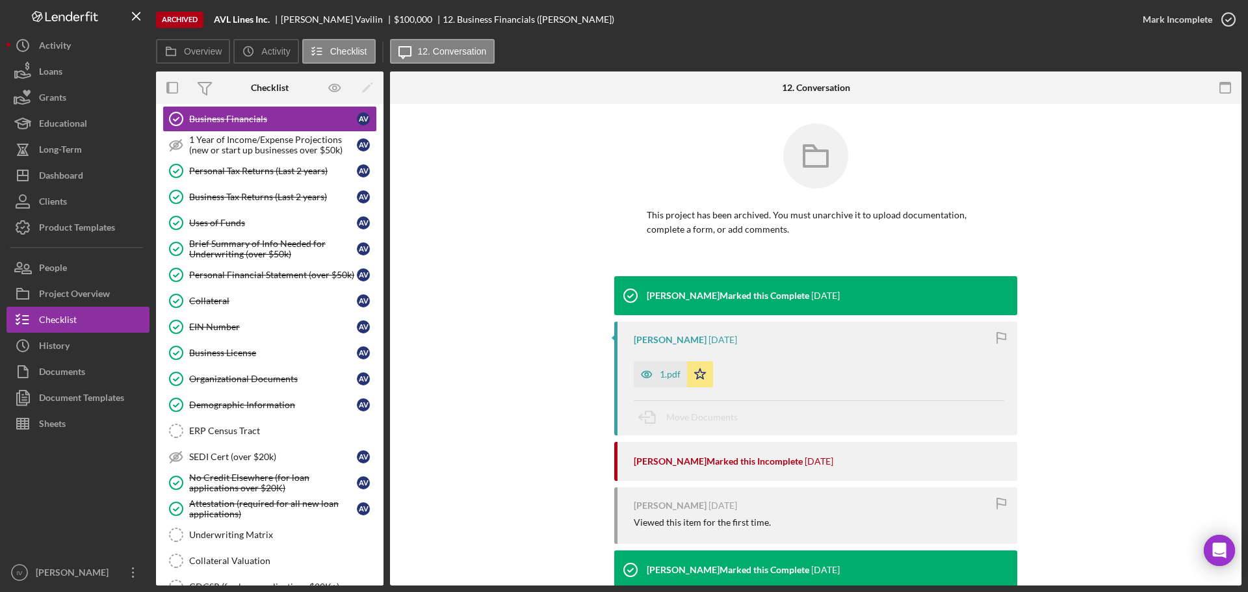
scroll to position [687, 0]
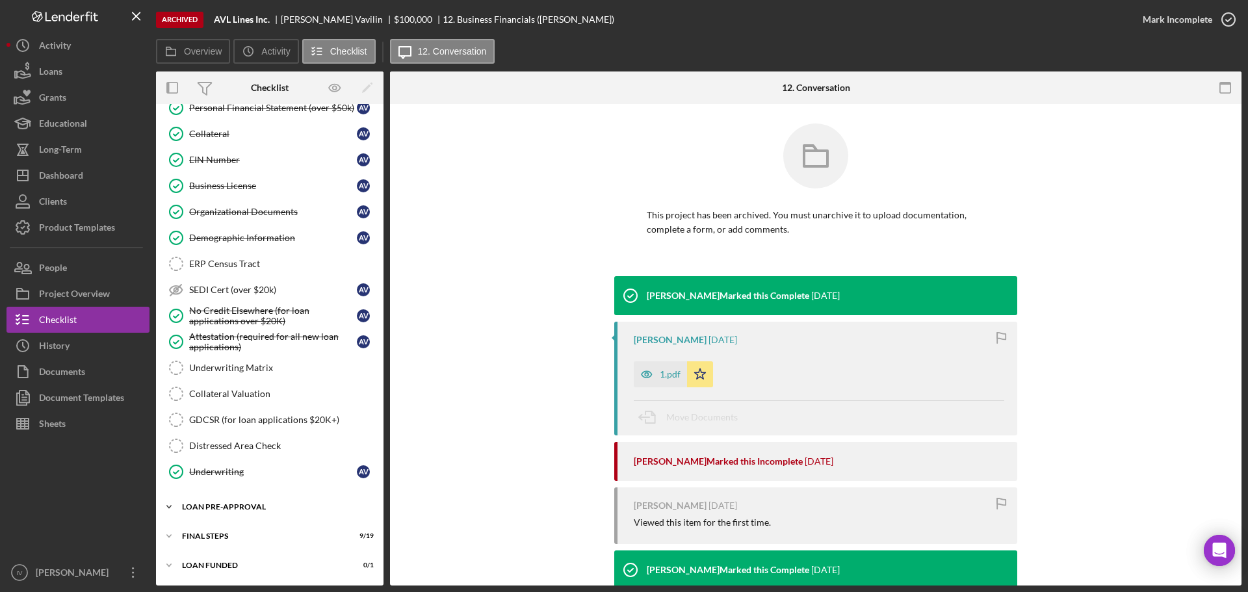
click at [239, 514] on div "Icon/Expander LOAN PRE-APPROVAL 2 / 2" at bounding box center [270, 507] width 228 height 26
